Goal: Transaction & Acquisition: Book appointment/travel/reservation

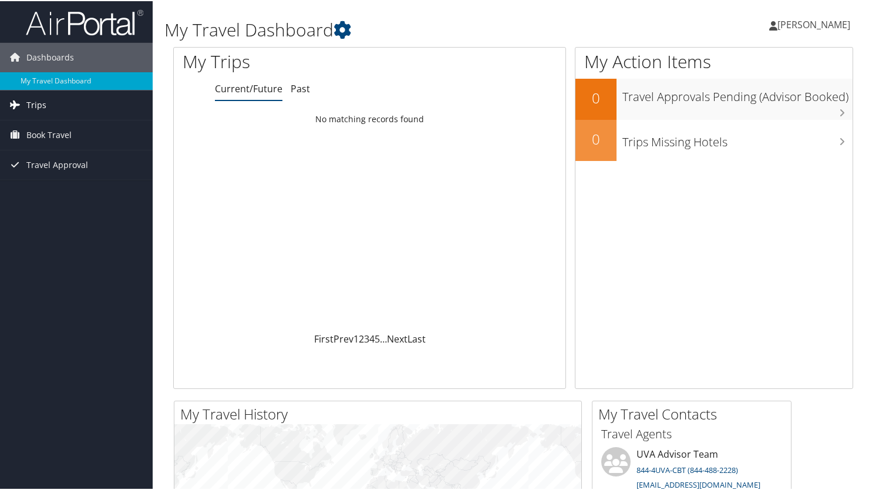
click at [43, 106] on span "Trips" at bounding box center [36, 103] width 20 height 29
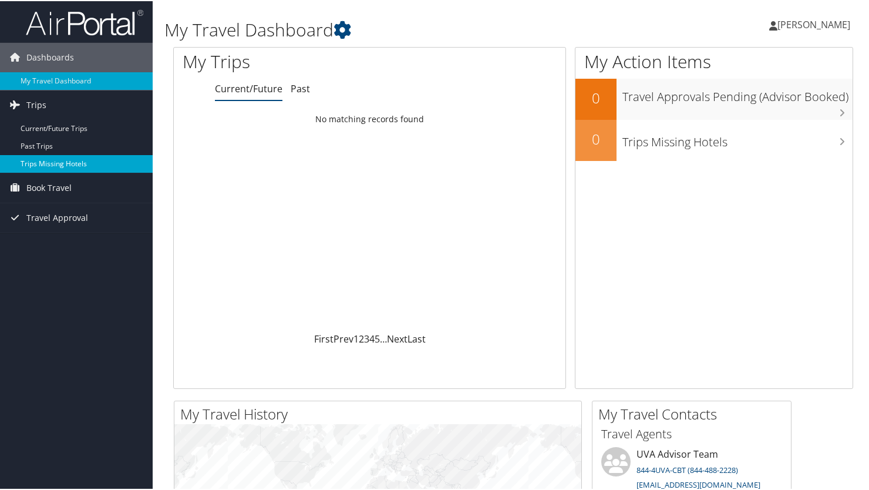
click at [32, 166] on link "Trips Missing Hotels" at bounding box center [76, 163] width 153 height 18
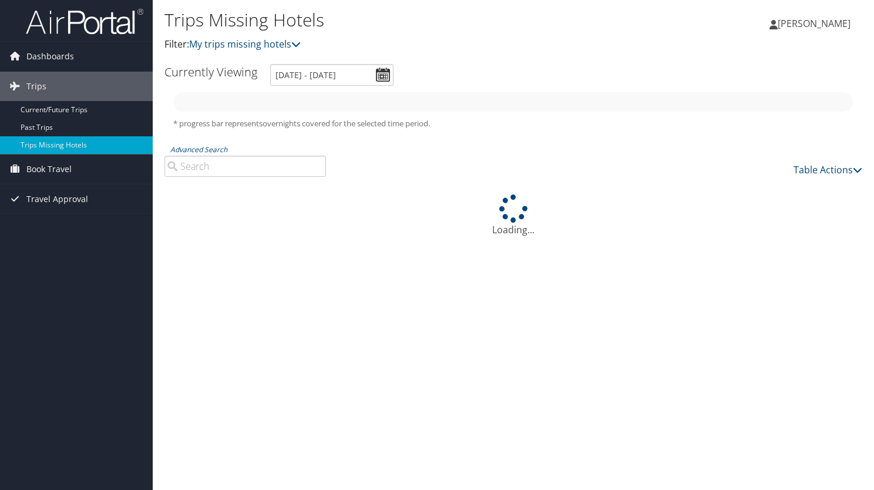
click at [15, 63] on icon at bounding box center [15, 56] width 18 height 18
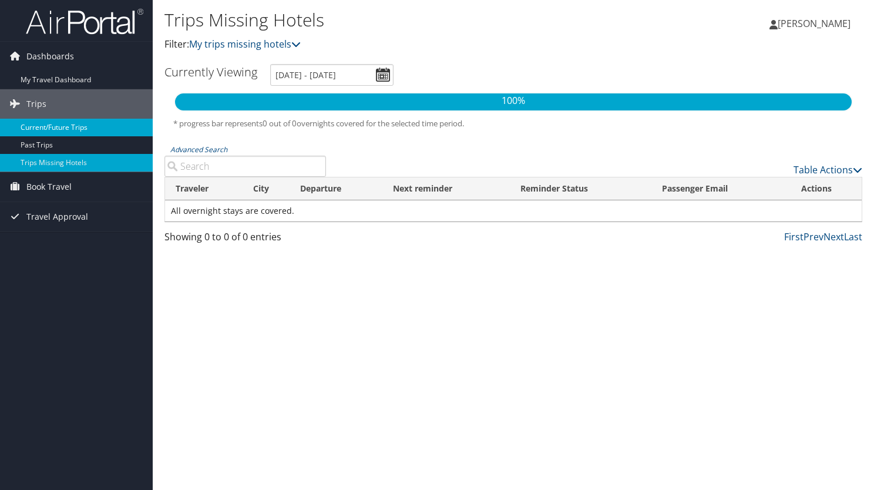
click at [39, 126] on link "Current/Future Trips" at bounding box center [76, 128] width 153 height 18
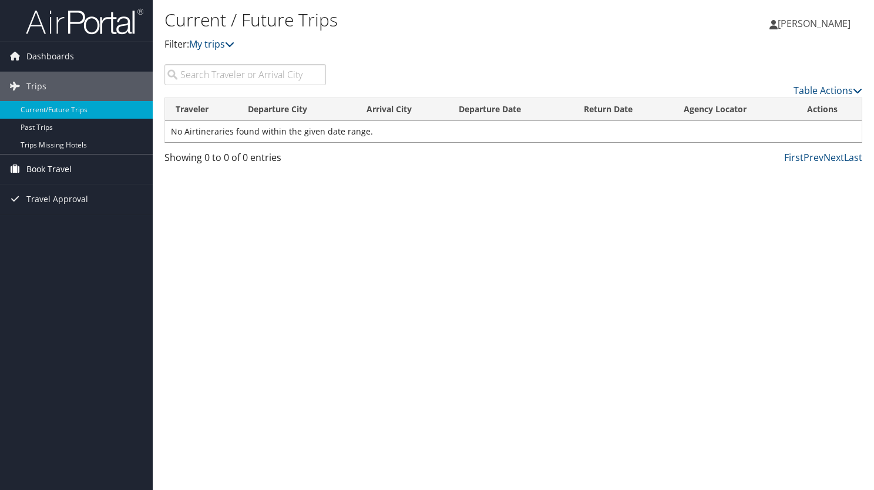
click at [49, 155] on span "Book Travel" at bounding box center [48, 169] width 45 height 29
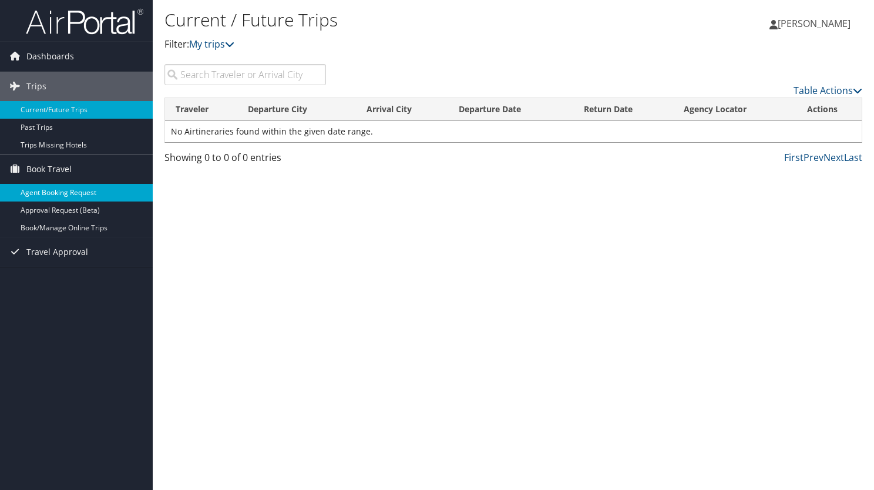
click at [53, 190] on link "Agent Booking Request" at bounding box center [76, 193] width 153 height 18
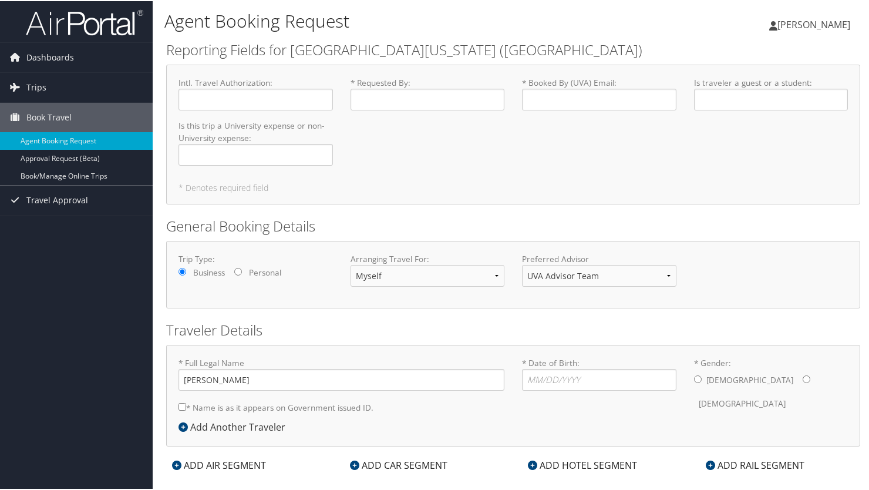
click at [53, 22] on img at bounding box center [84, 22] width 117 height 28
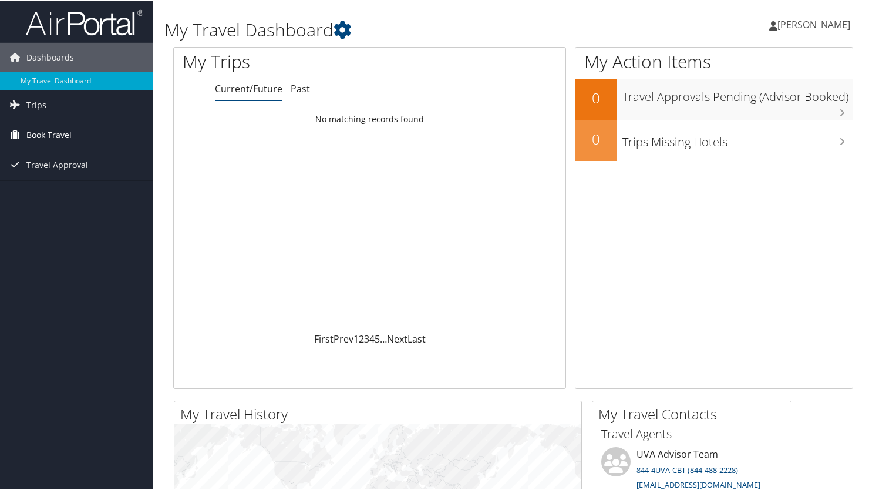
click at [35, 129] on span "Book Travel" at bounding box center [48, 133] width 45 height 29
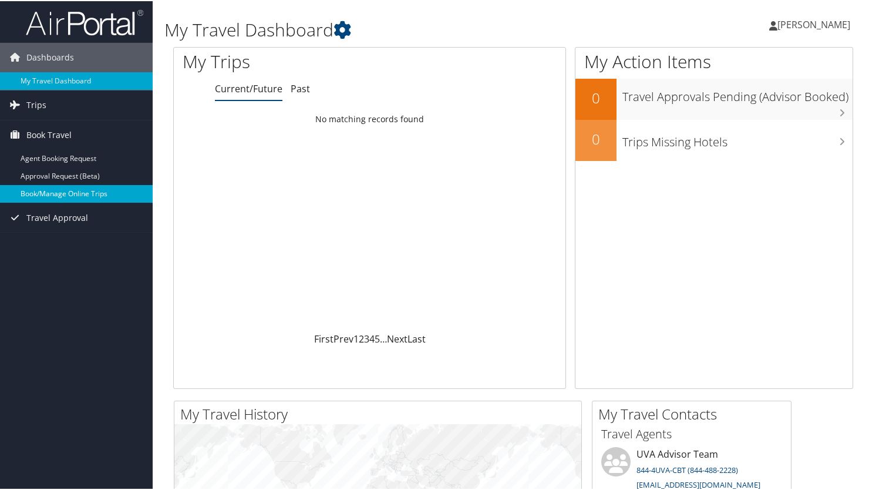
click at [68, 194] on link "Book/Manage Online Trips" at bounding box center [76, 193] width 153 height 18
